Goal: Information Seeking & Learning: Learn about a topic

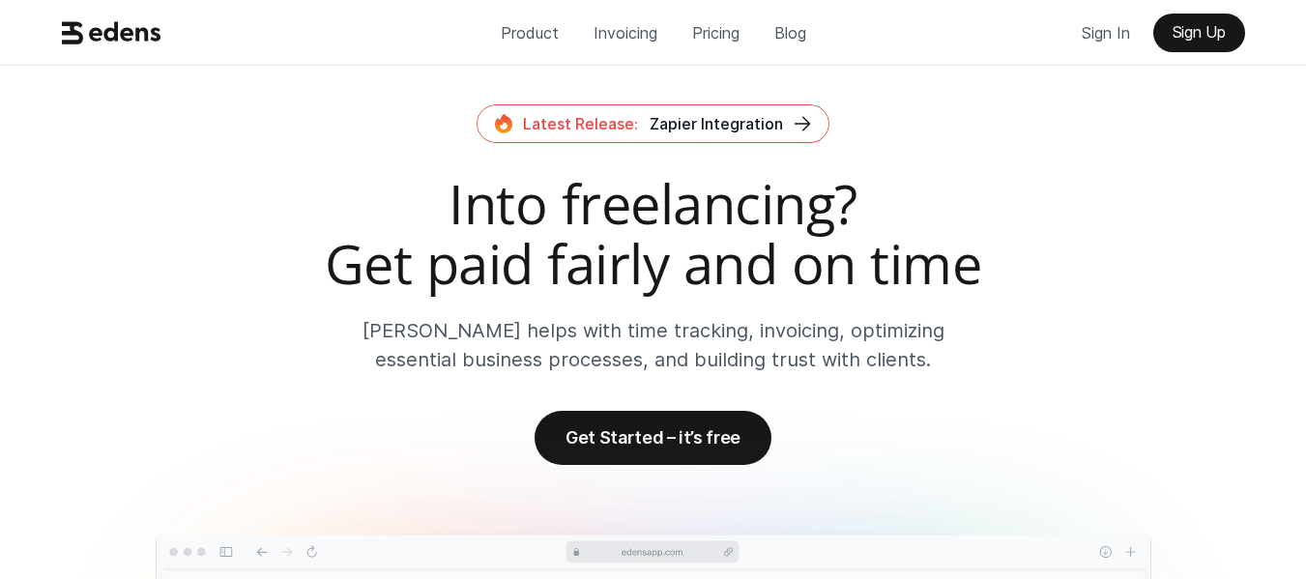
drag, startPoint x: 1312, startPoint y: 34, endPoint x: 1249, endPoint y: -34, distance: 92.3
click at [711, 36] on p "Pricing" at bounding box center [715, 32] width 47 height 29
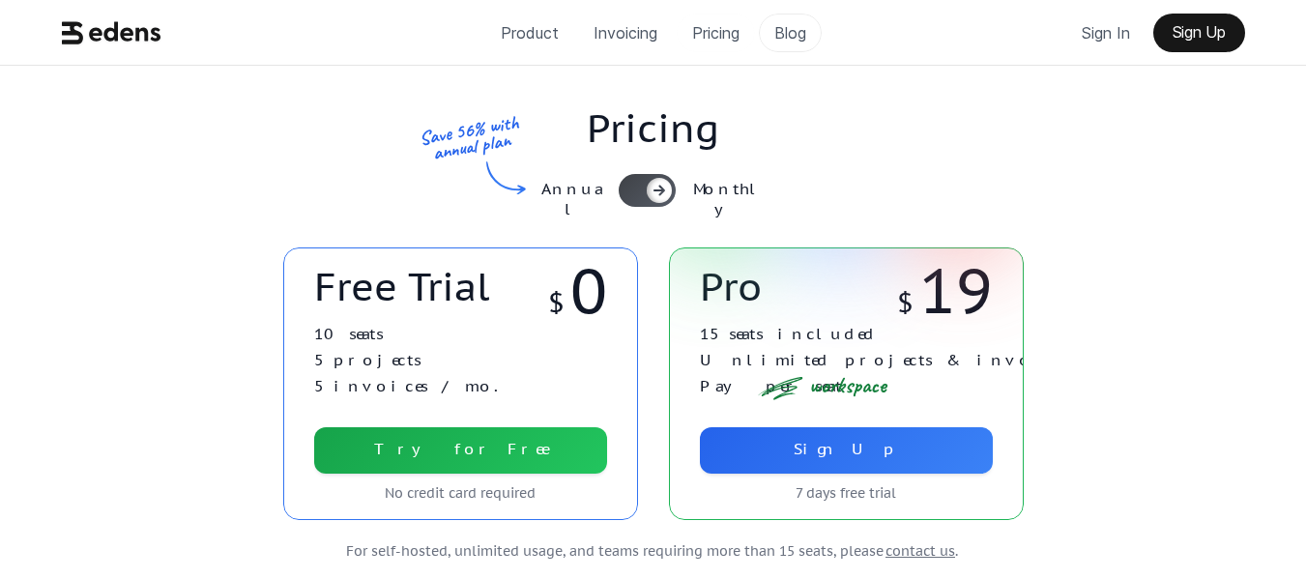
click at [785, 31] on p "Blog" at bounding box center [790, 32] width 32 height 29
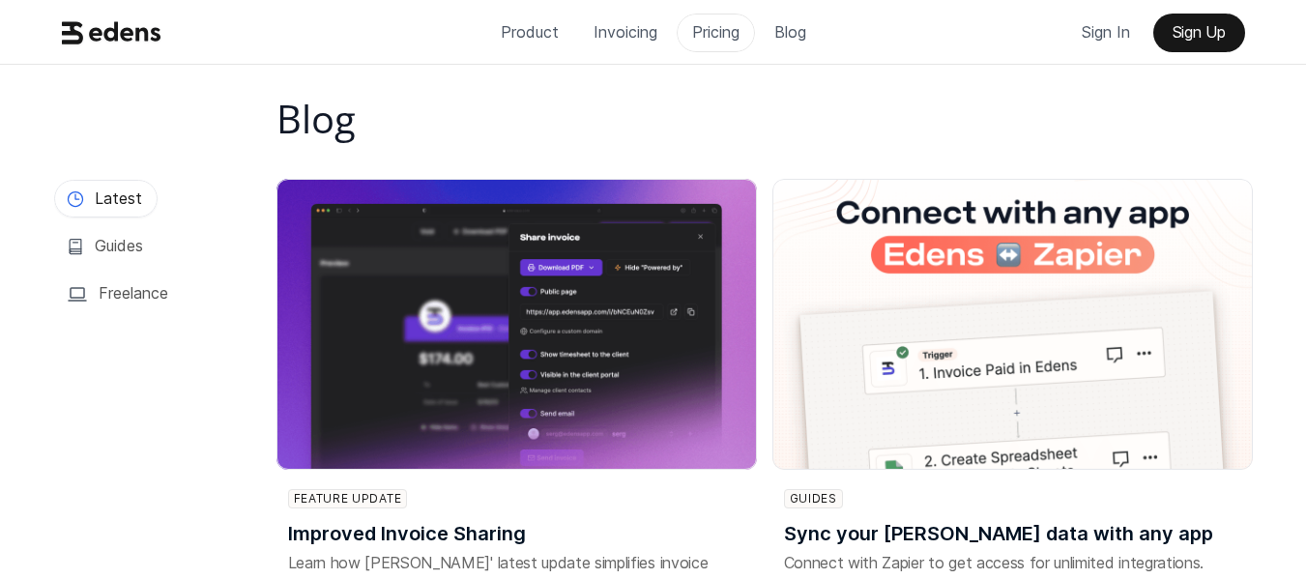
click at [710, 37] on p "Pricing" at bounding box center [715, 31] width 47 height 29
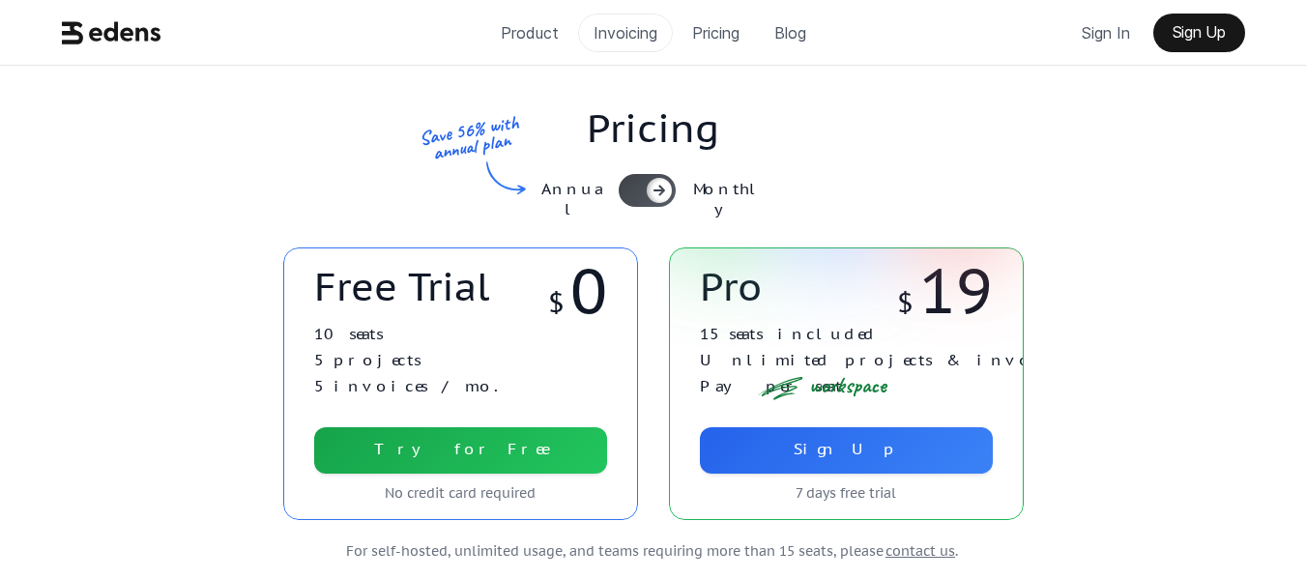
click at [649, 39] on p "Invoicing" at bounding box center [626, 32] width 64 height 29
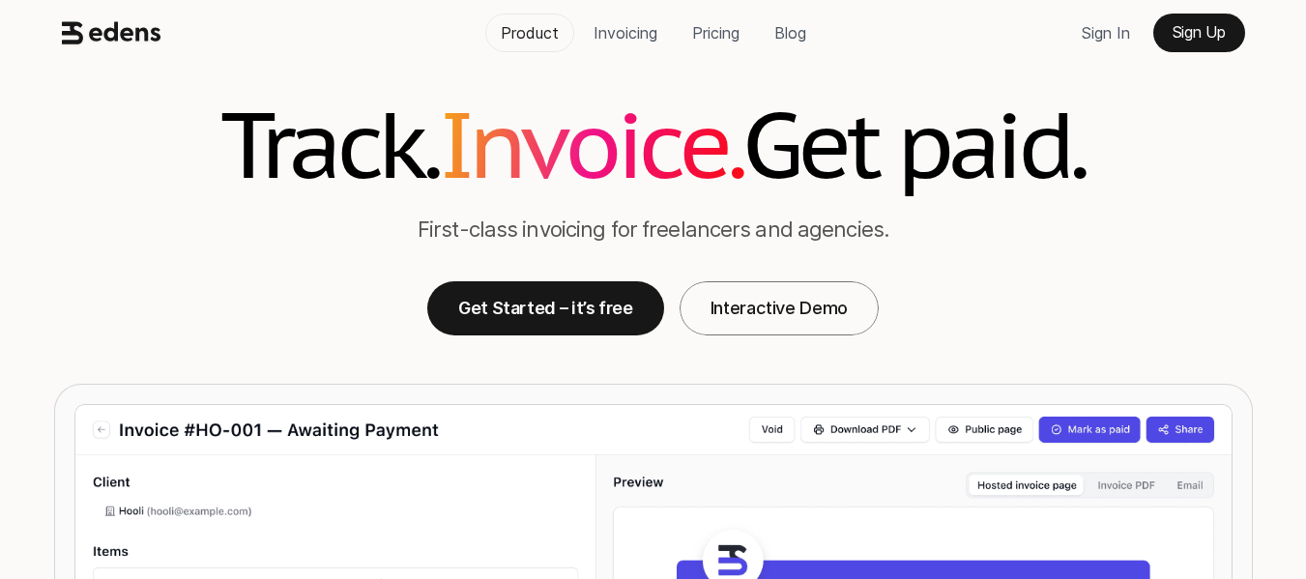
click at [543, 41] on p "Product" at bounding box center [530, 32] width 58 height 29
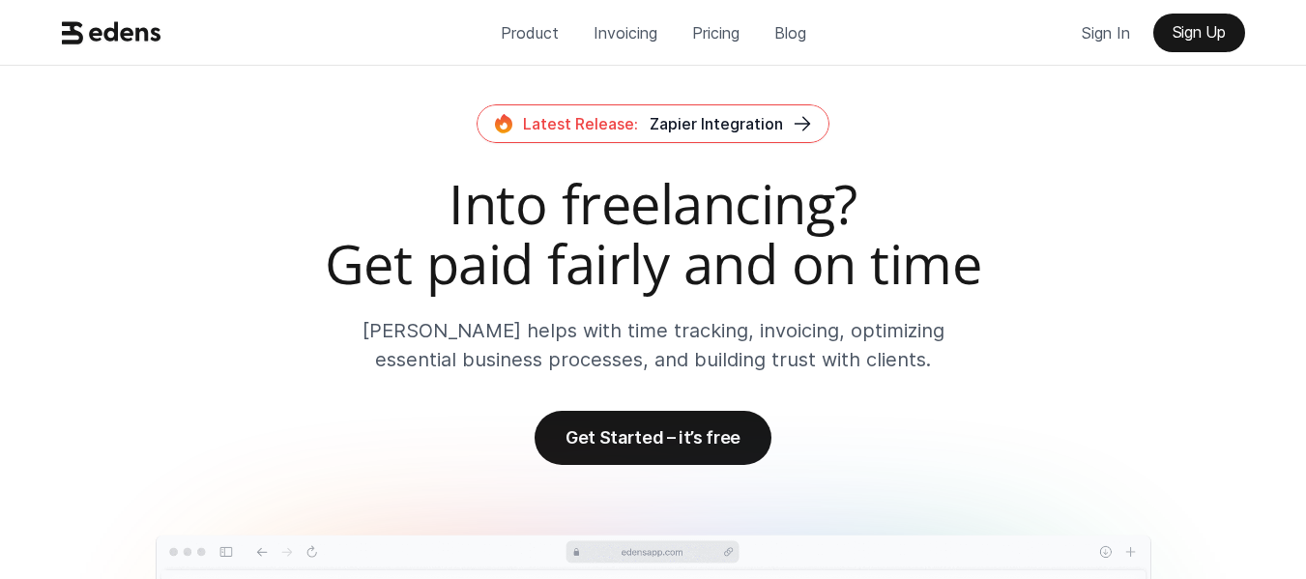
scroll to position [1226, 0]
